Goal: Task Accomplishment & Management: Use online tool/utility

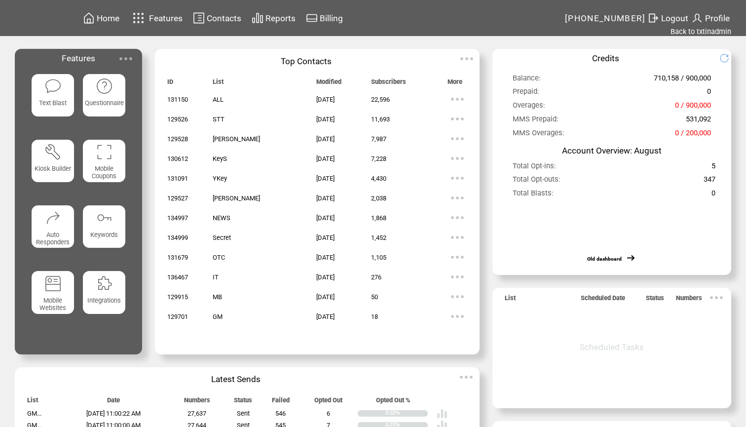
click at [56, 90] on img at bounding box center [52, 85] width 17 height 17
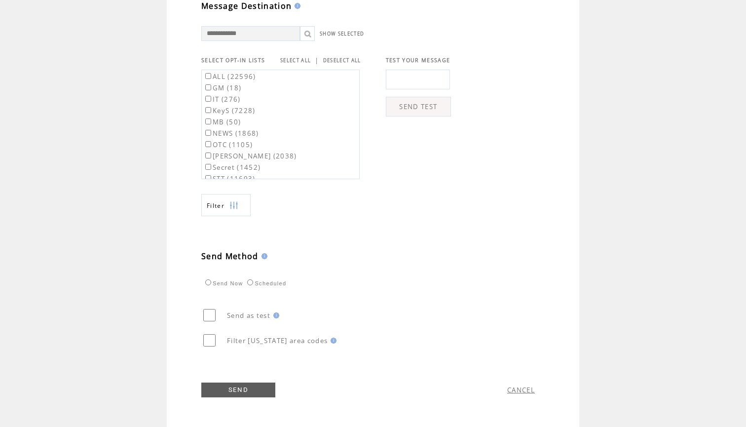
scroll to position [341, 0]
type textarea "**********"
click at [303, 57] on link "SELECT ALL" at bounding box center [295, 60] width 31 height 6
click at [235, 75] on label "ALL (22596)" at bounding box center [229, 76] width 53 height 9
click at [230, 86] on label "GM (18)" at bounding box center [222, 87] width 38 height 9
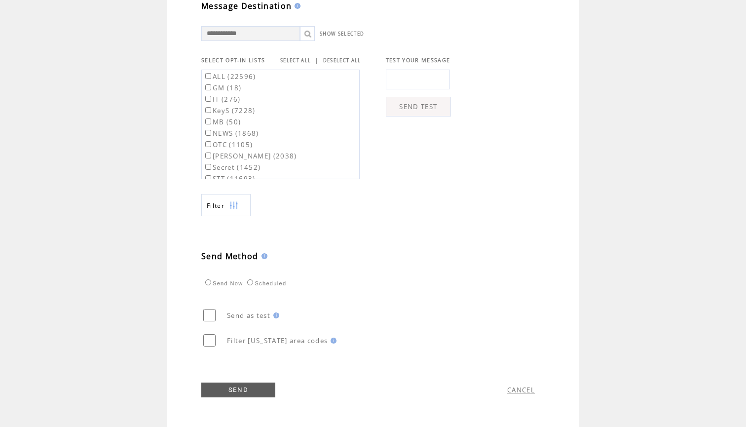
click at [137, 187] on td "**********" at bounding box center [373, 70] width 746 height 714
click at [241, 390] on link "SEND" at bounding box center [238, 389] width 74 height 15
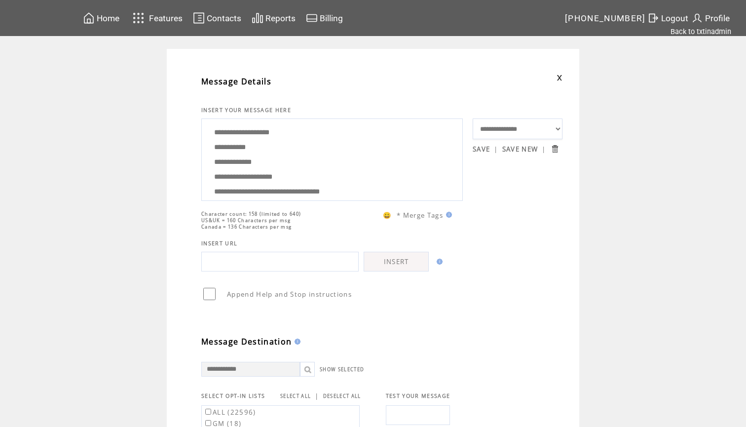
scroll to position [0, 0]
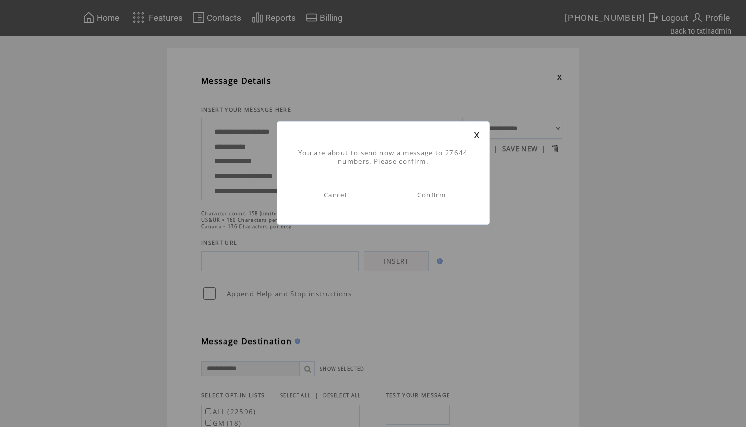
click at [438, 196] on link "Confirm" at bounding box center [431, 194] width 28 height 9
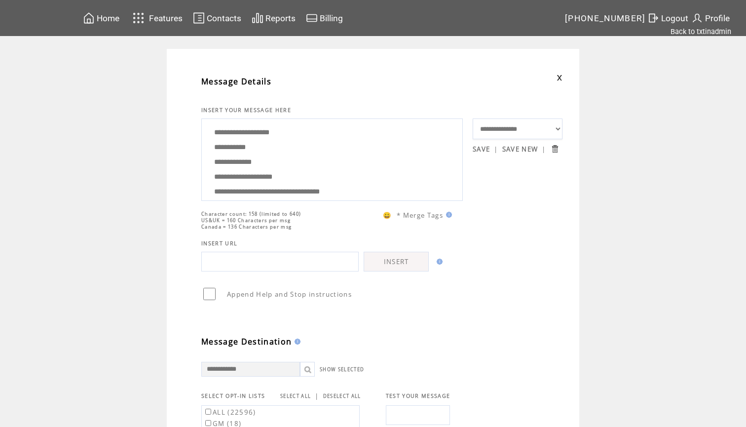
scroll to position [0, 0]
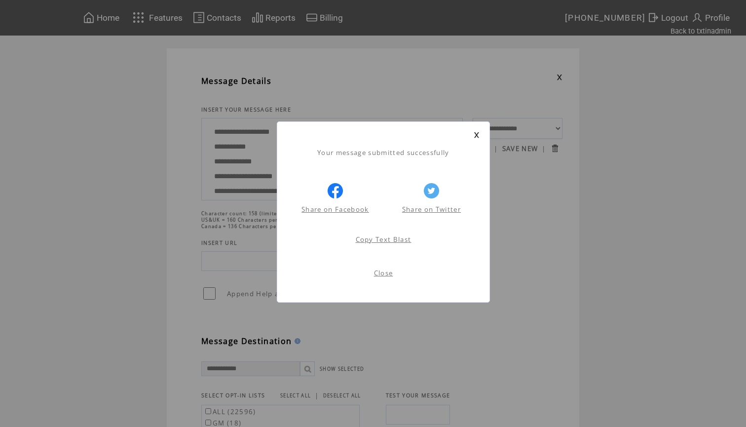
click at [478, 133] on link at bounding box center [477, 135] width 6 height 6
